Goal: Transaction & Acquisition: Obtain resource

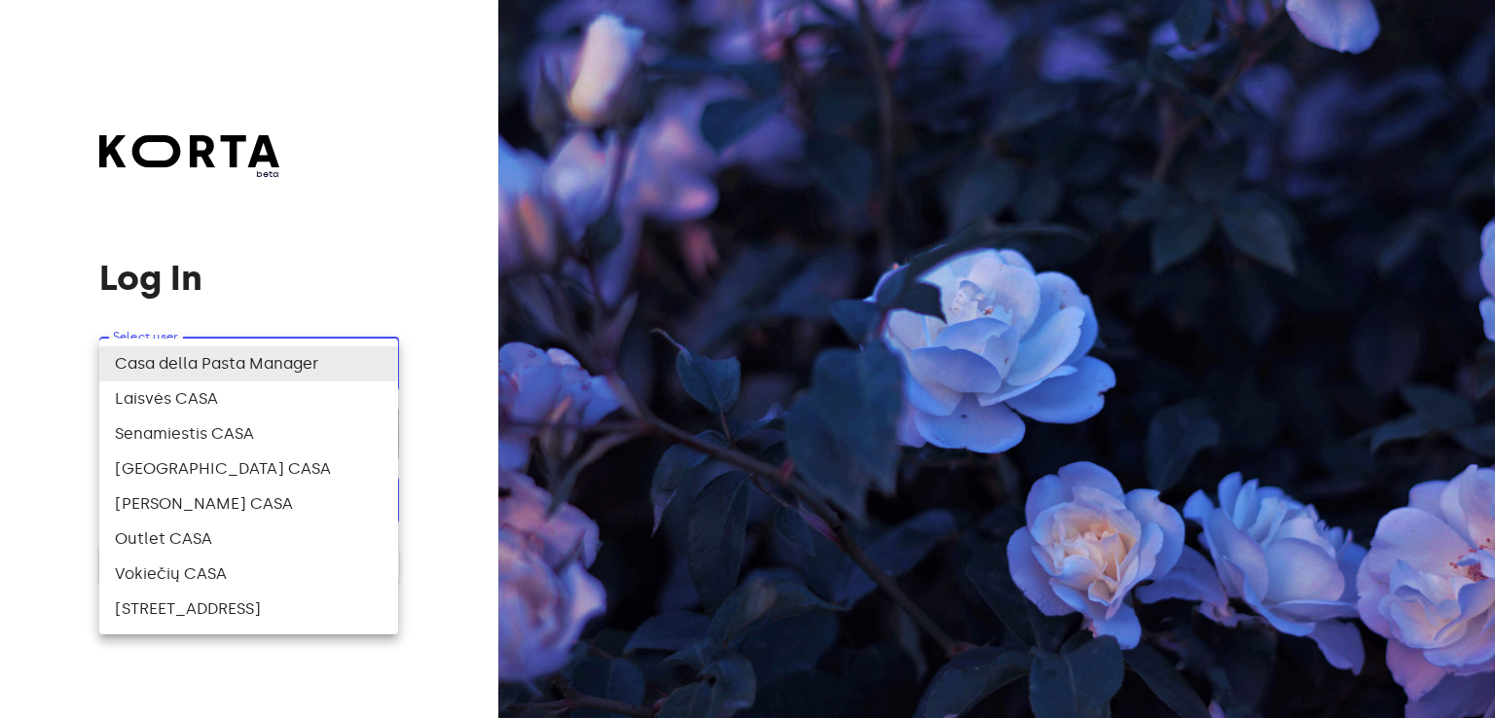
click at [222, 375] on body "beta Log In Select user ​ ​ ​ Log In Log In with e-mail Need an Account? Create…" at bounding box center [747, 359] width 1495 height 718
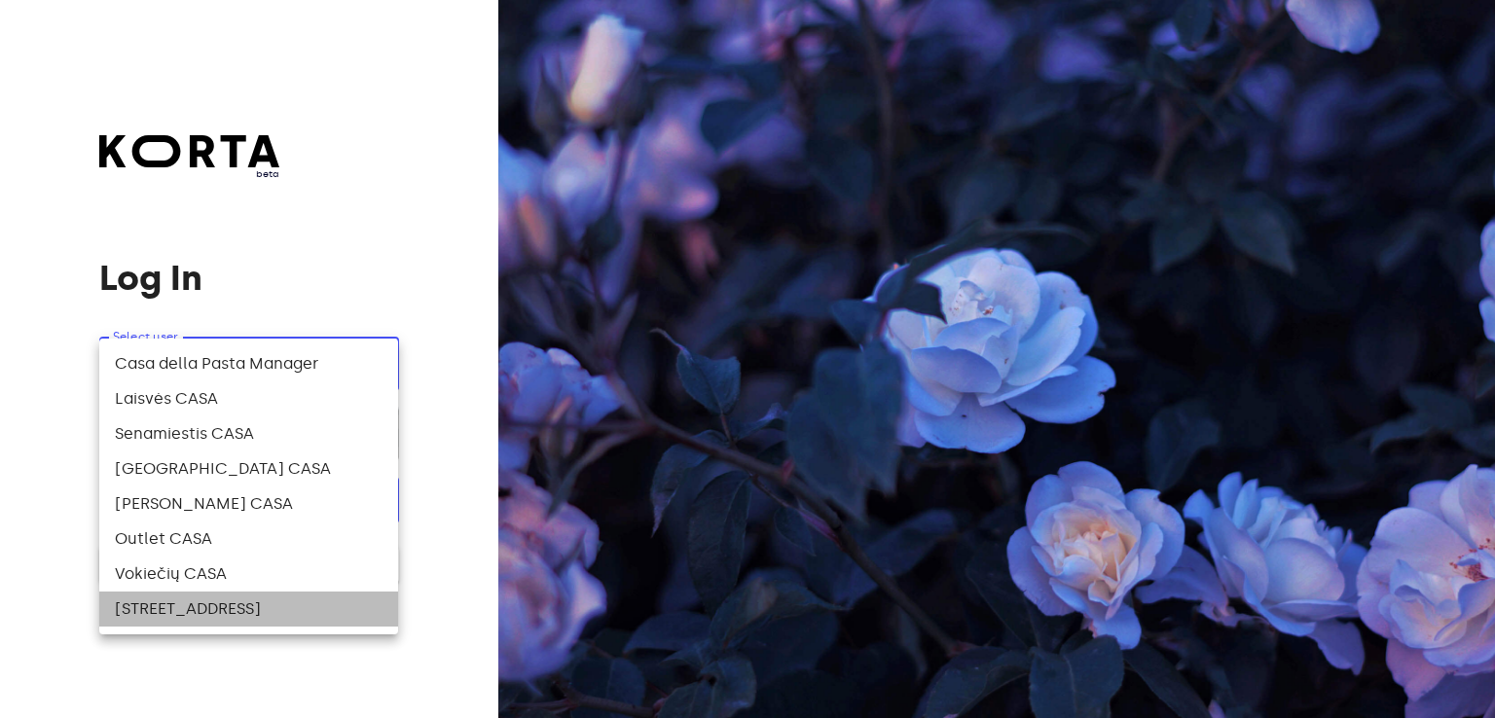
click at [197, 616] on li "[STREET_ADDRESS]" at bounding box center [248, 609] width 299 height 35
type input "141"
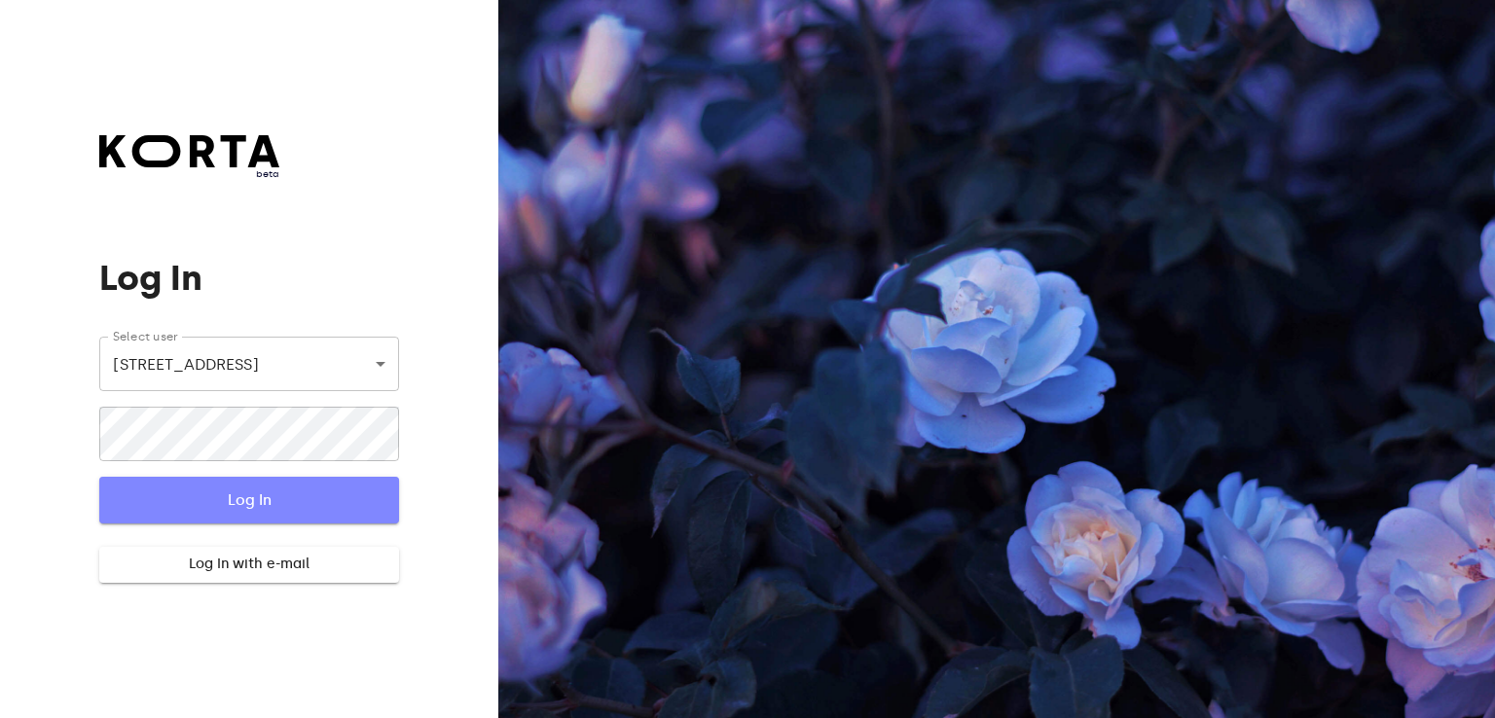
click at [252, 495] on span "Log In" at bounding box center [248, 500] width 236 height 25
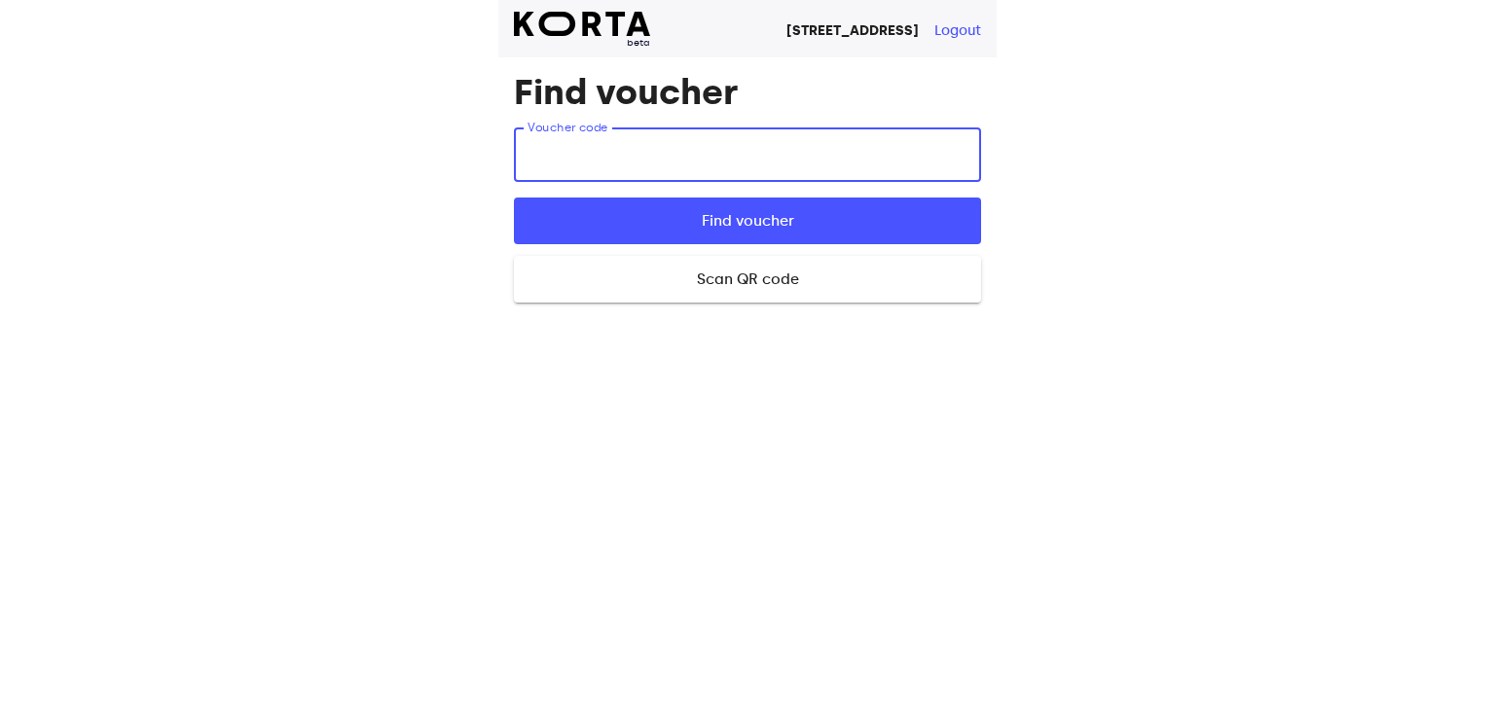
click at [685, 135] on input "text" at bounding box center [747, 154] width 467 height 54
click at [685, 135] on input "X4MN" at bounding box center [747, 154] width 467 height 54
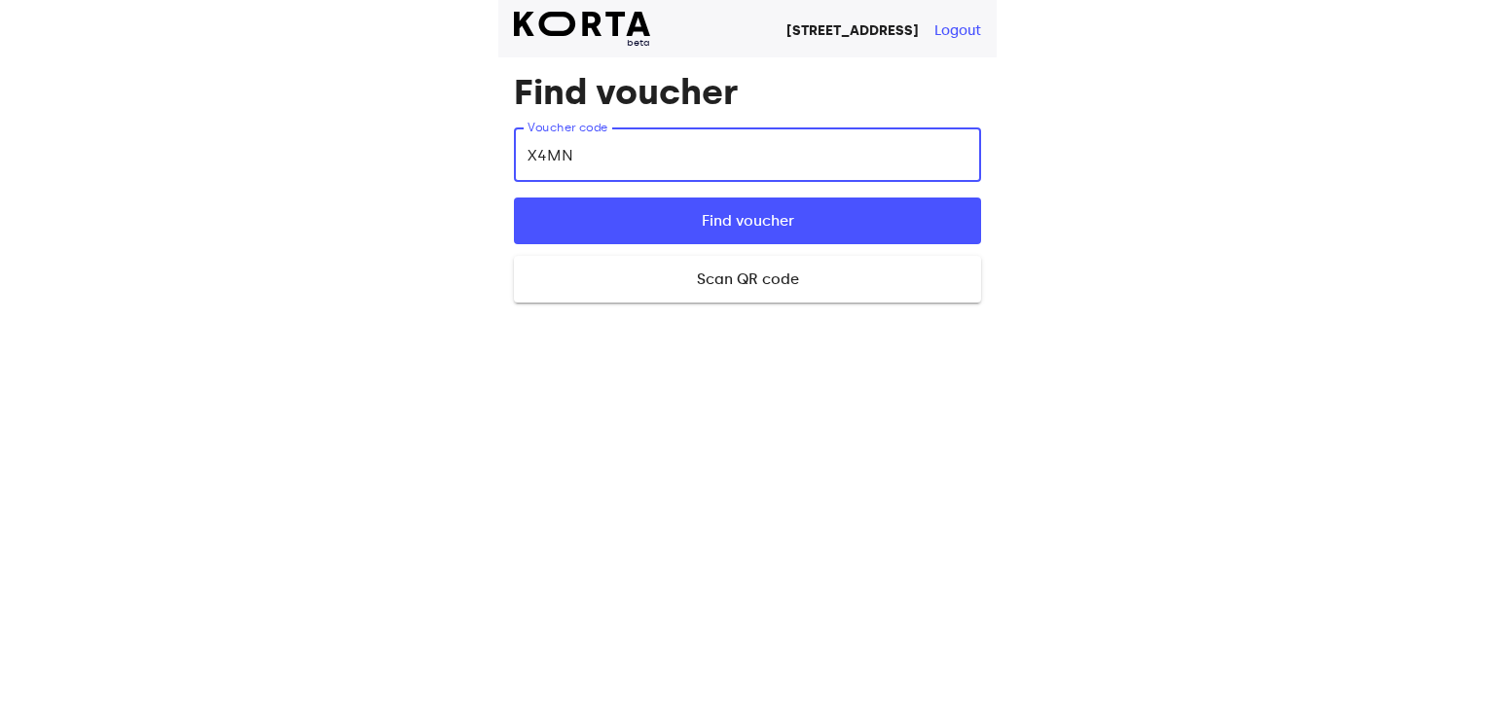
click at [685, 135] on input "X4MN" at bounding box center [747, 154] width 467 height 54
type input "X4MN7"
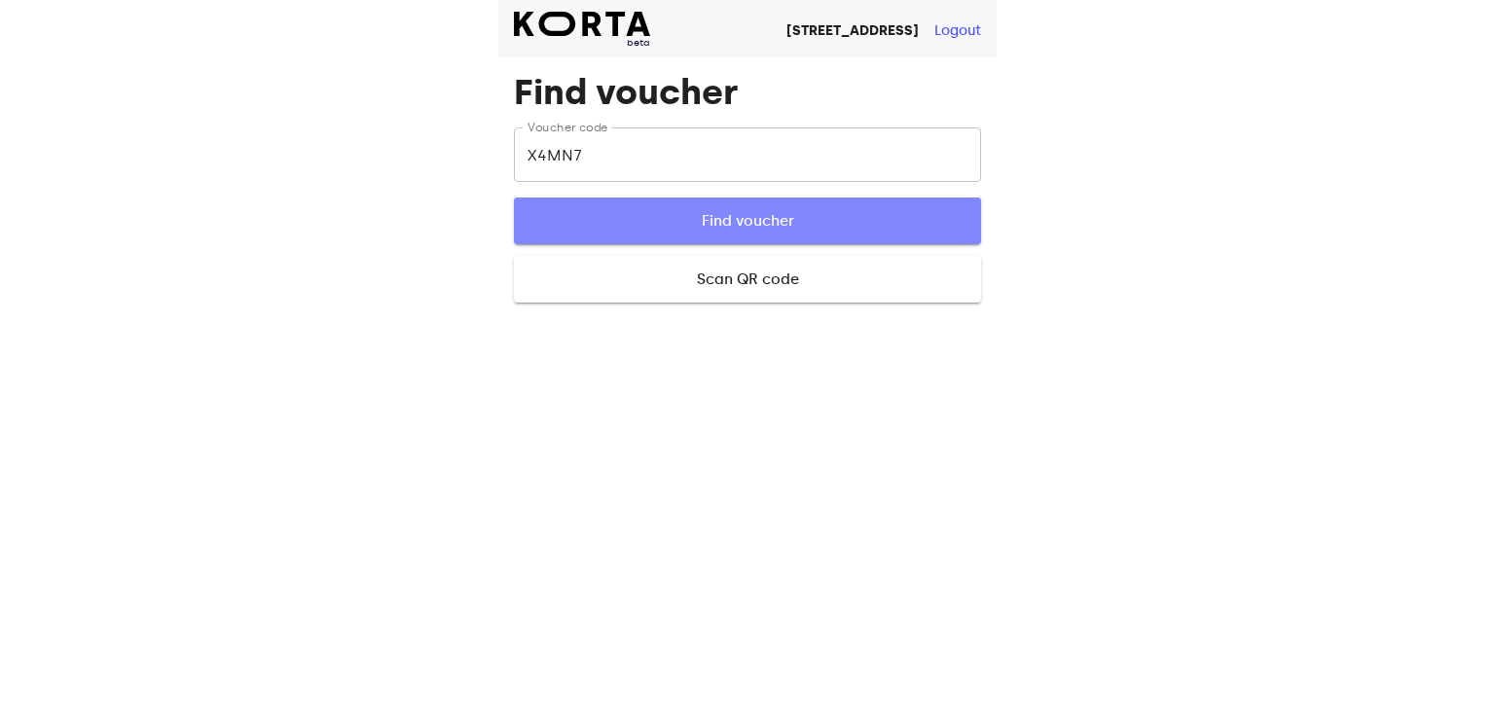
click at [728, 217] on span "Find voucher" at bounding box center [747, 220] width 405 height 25
